Goal: Task Accomplishment & Management: Complete application form

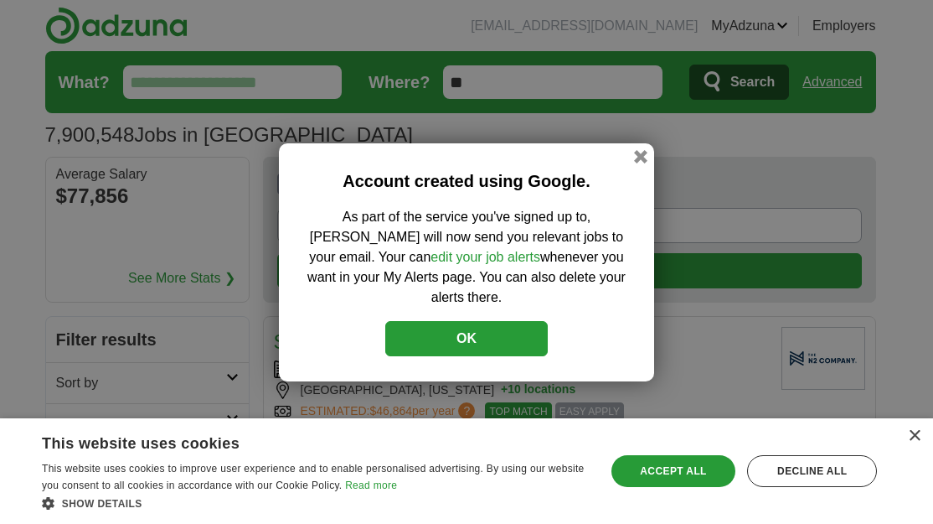
click at [451, 323] on button "OK" at bounding box center [466, 338] width 163 height 35
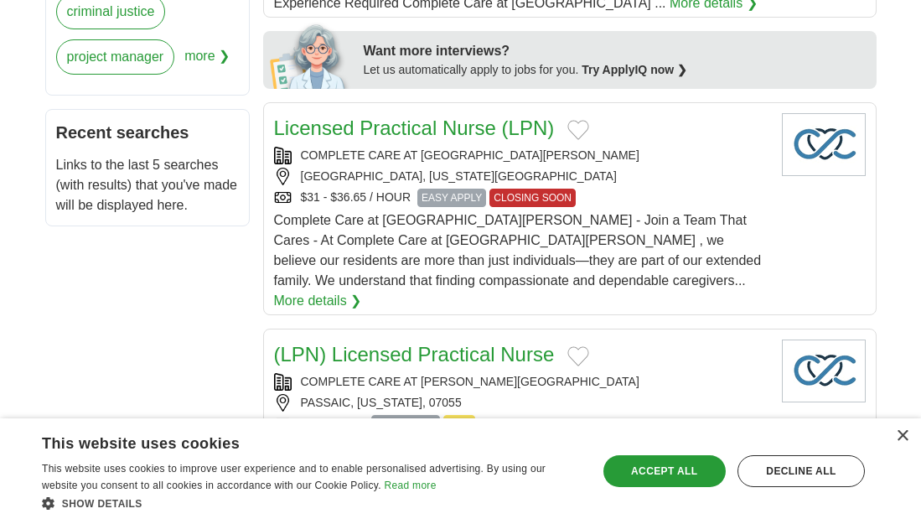
scroll to position [1005, 0]
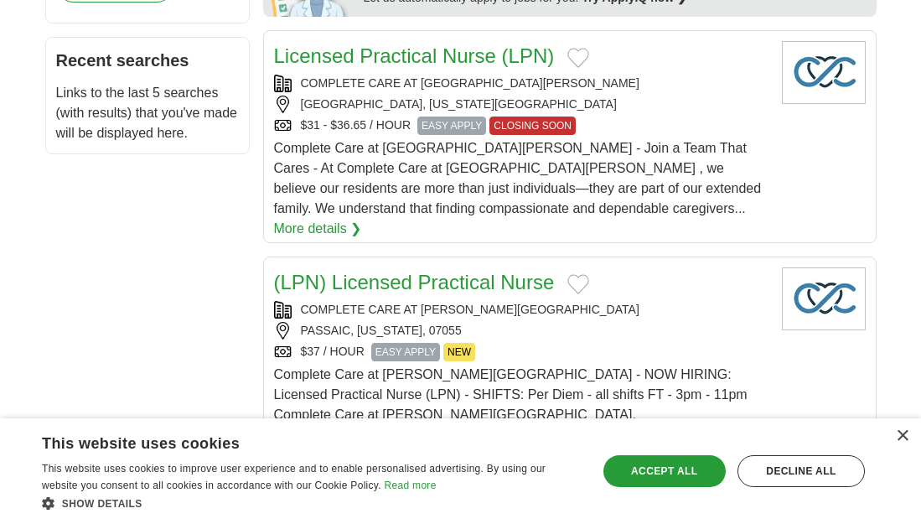
click at [893, 438] on div "×" at bounding box center [897, 437] width 21 height 13
click at [909, 431] on div "× This website uses cookies This website uses cookies to improve user experienc…" at bounding box center [460, 471] width 921 height 106
click at [891, 437] on div "×" at bounding box center [897, 437] width 21 height 13
click at [639, 473] on div "Accept all" at bounding box center [664, 471] width 122 height 32
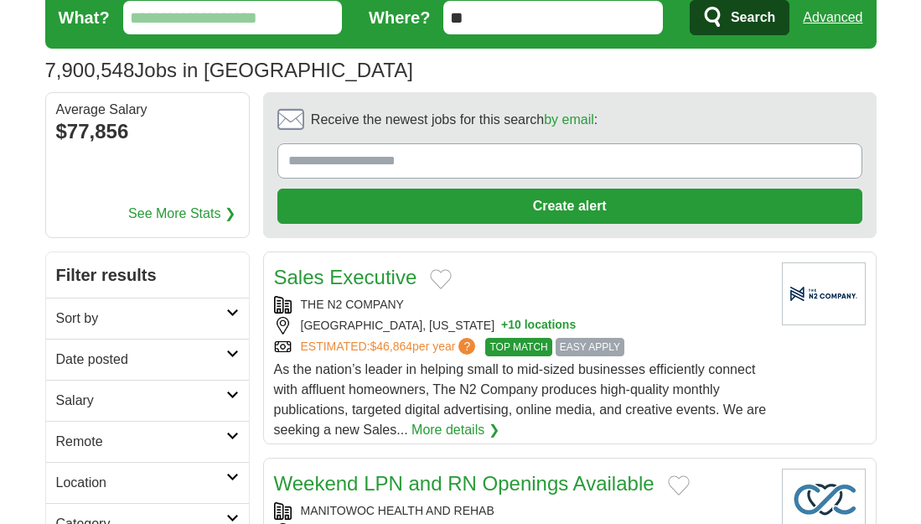
scroll to position [0, 0]
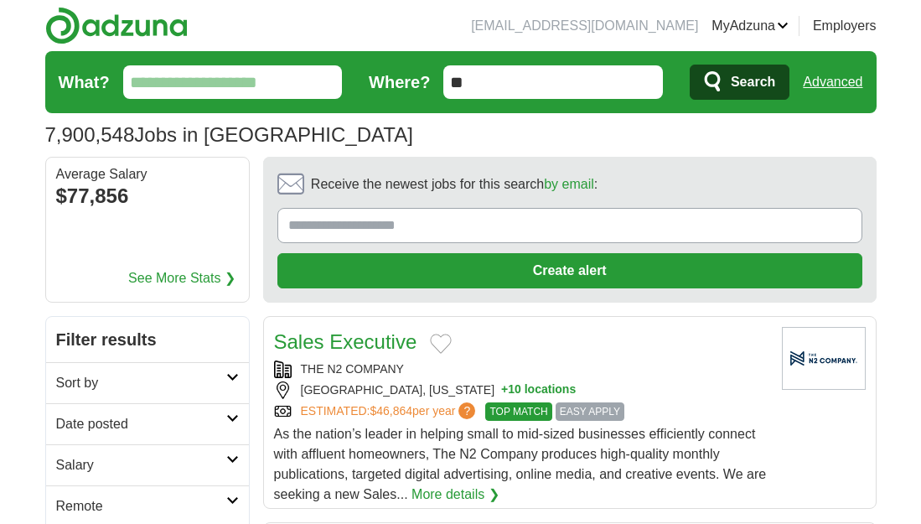
click at [207, 79] on input "What?" at bounding box center [233, 82] width 220 height 34
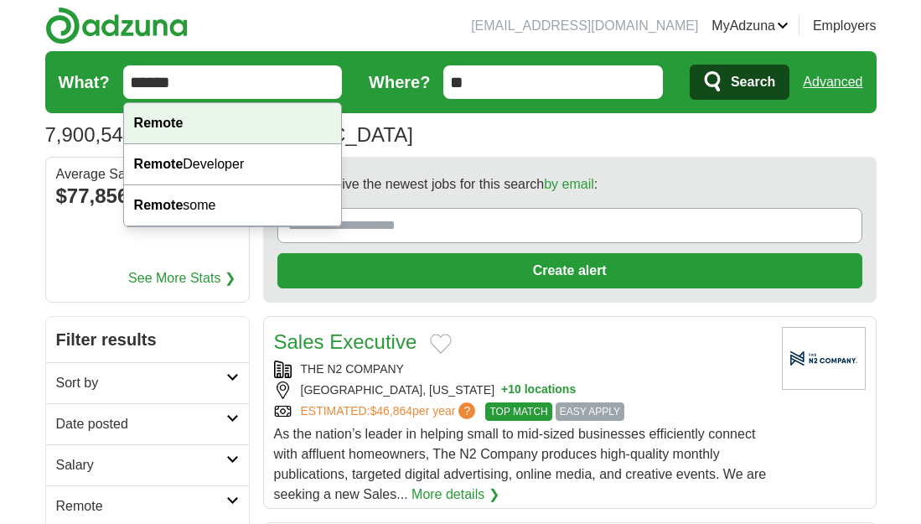
click at [207, 116] on div "Remote" at bounding box center [233, 123] width 218 height 41
type input "******"
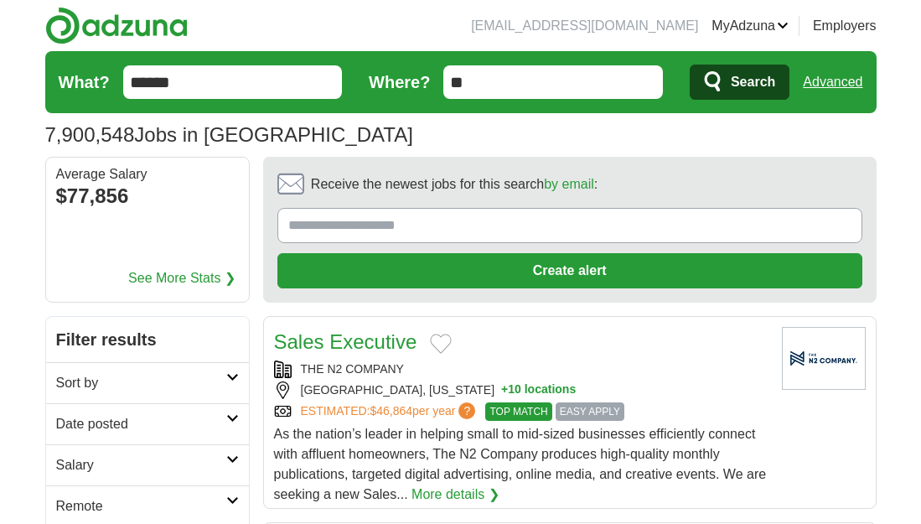
click at [742, 70] on span "Search" at bounding box center [753, 82] width 44 height 34
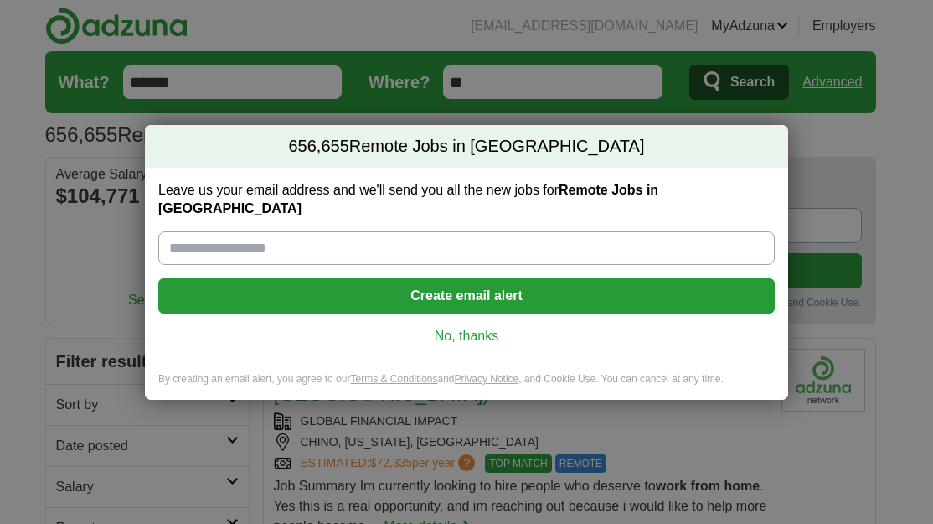
click at [351, 249] on input "Leave us your email address and we'll send you all the new jobs for Remote Jobs…" at bounding box center [466, 248] width 617 height 34
type input "**********"
click at [439, 295] on button "Create email alert" at bounding box center [466, 295] width 617 height 35
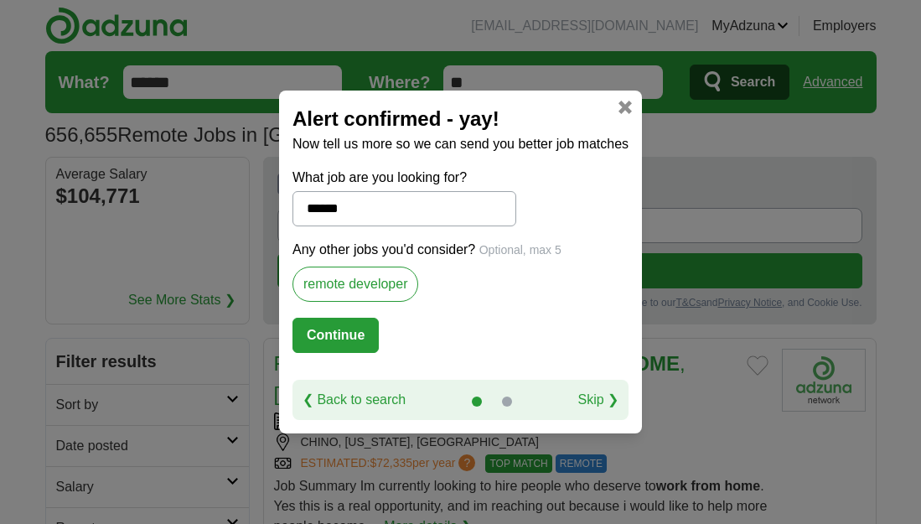
click at [349, 334] on button "Continue" at bounding box center [335, 335] width 86 height 35
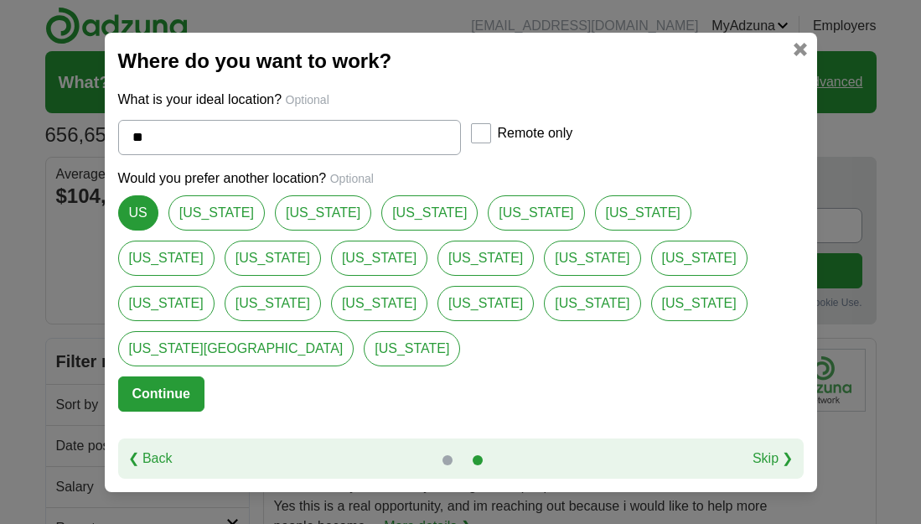
click at [291, 230] on link "[US_STATE]" at bounding box center [323, 212] width 96 height 35
type input "*****"
select select "*"
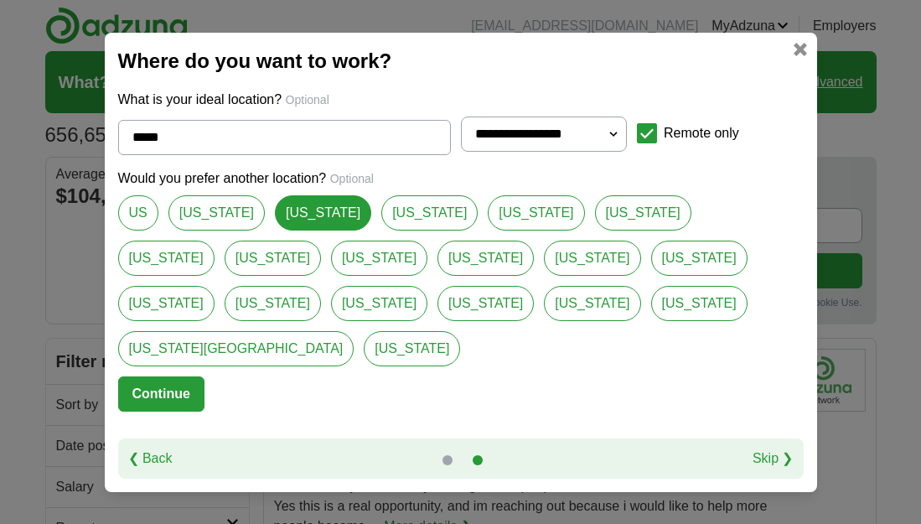
click at [189, 376] on button "Continue" at bounding box center [161, 393] width 86 height 35
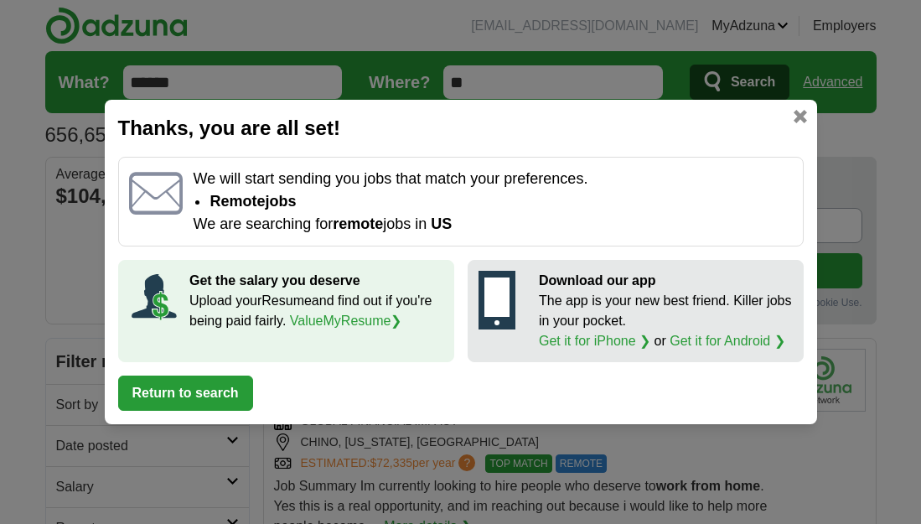
click at [230, 399] on button "Return to search" at bounding box center [185, 392] width 135 height 35
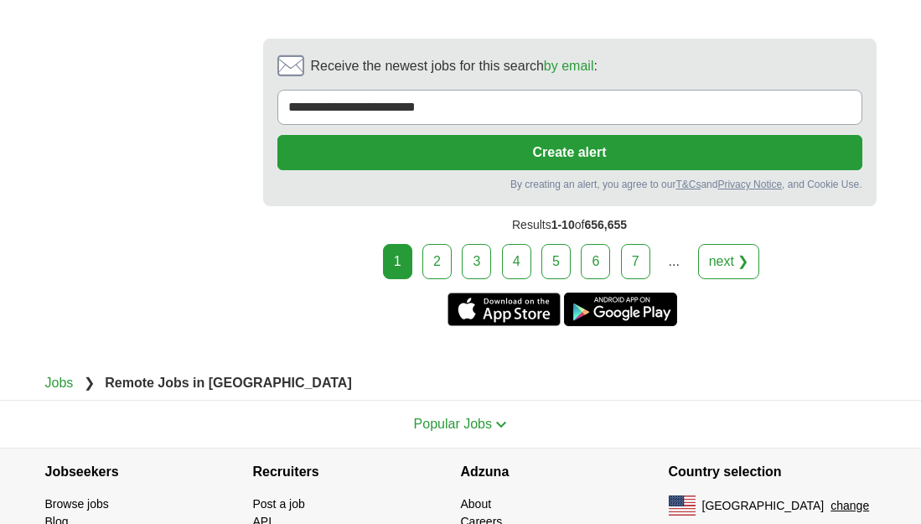
scroll to position [3603, 0]
